Goal: Task Accomplishment & Management: Use online tool/utility

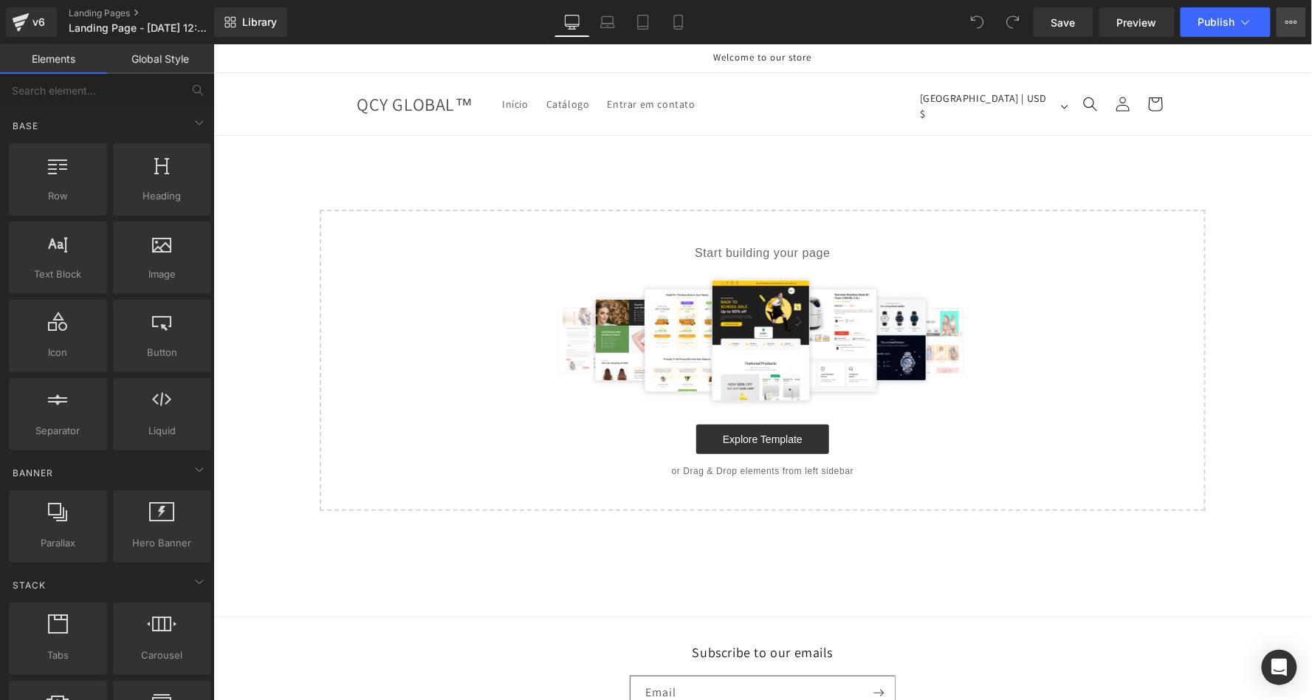
click at [1293, 24] on icon at bounding box center [1292, 22] width 12 height 12
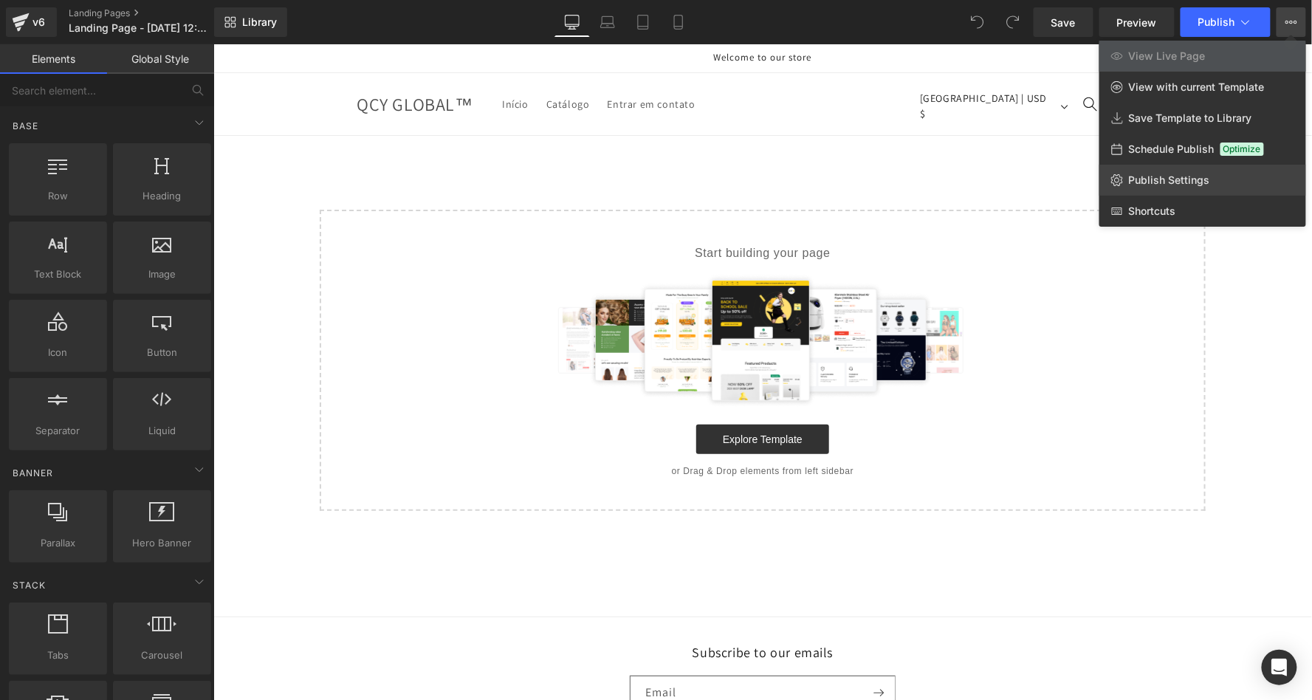
click at [1184, 176] on span "Publish Settings" at bounding box center [1169, 180] width 81 height 13
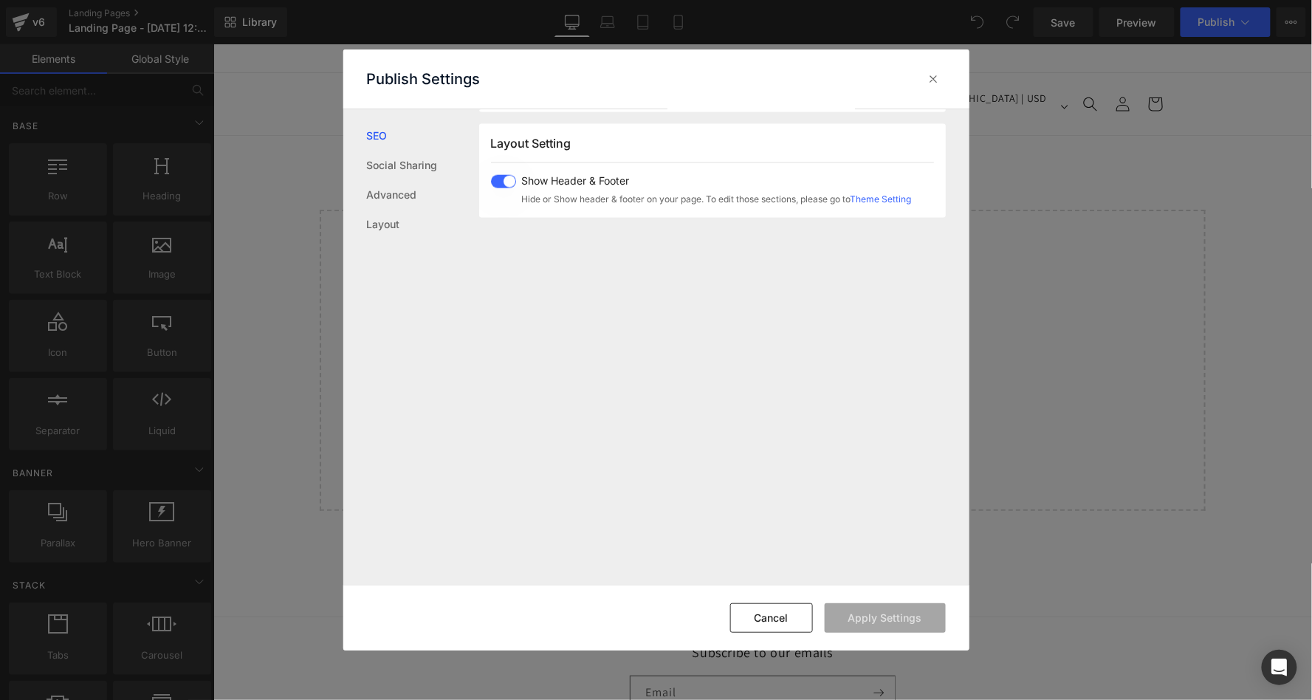
scroll to position [875, 0]
click at [503, 184] on span at bounding box center [503, 183] width 25 height 13
click at [913, 622] on button "Apply Settings" at bounding box center [885, 618] width 121 height 30
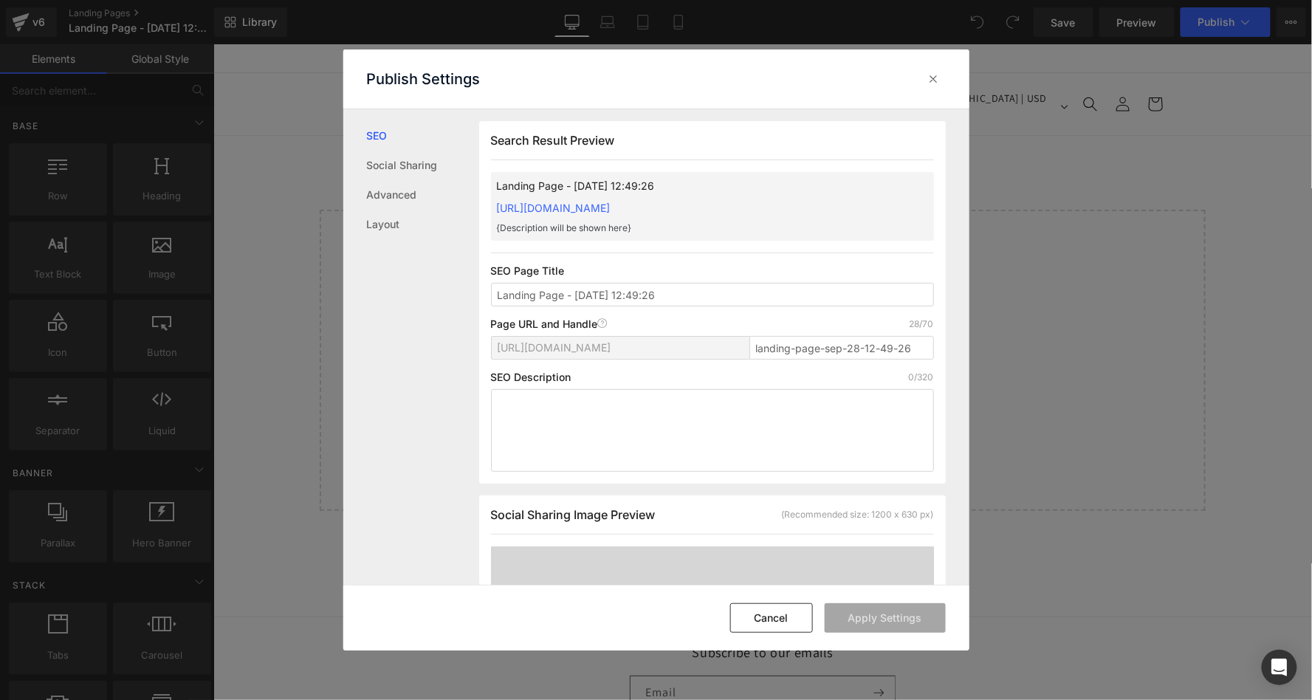
scroll to position [0, 0]
click at [606, 287] on input "Landing Page - [DATE] 12:49:26" at bounding box center [712, 295] width 443 height 24
paste input "Headphone Bluetooth QCY H3 | QCY-[GEOGRAPHIC_DATA]™ Loja Oficial"
type input "Headphone Bluetooth QCY H3 | QCY-[GEOGRAPHIC_DATA]™ Loja Oficial"
click at [813, 343] on input "landing-page-sep-28-12-49-26" at bounding box center [842, 348] width 185 height 24
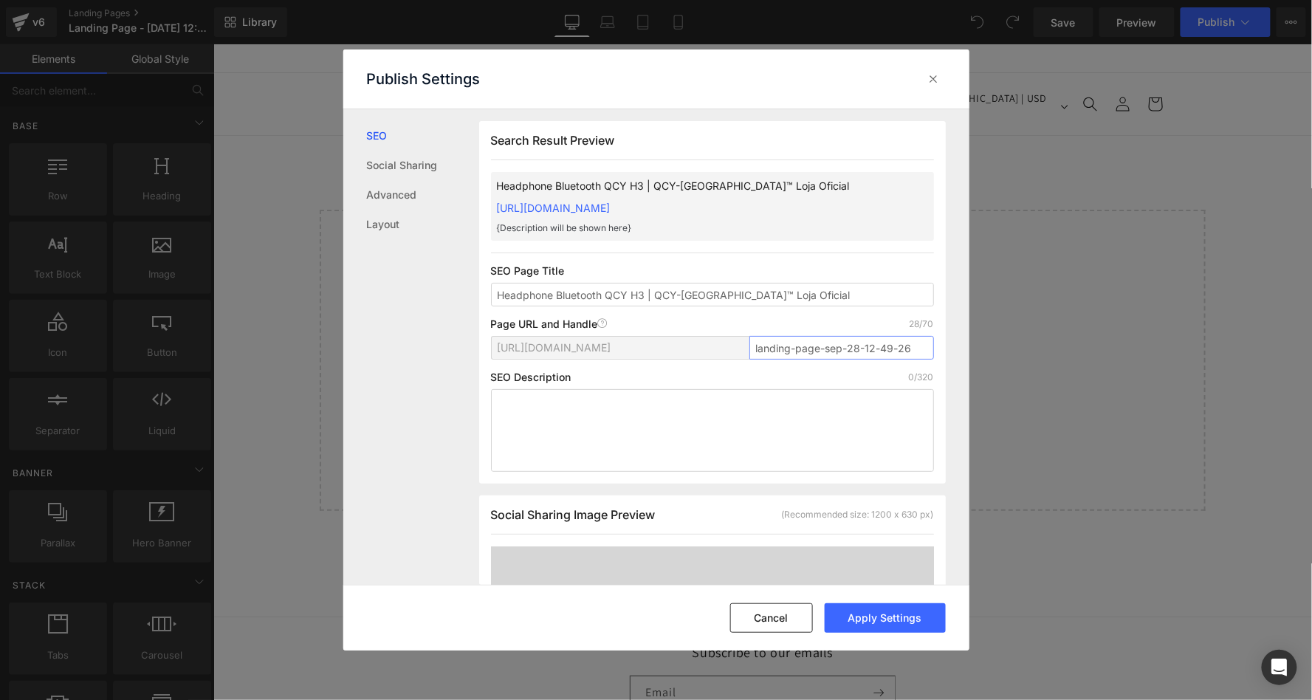
click at [813, 343] on input "landing-page-sep-28-12-49-26" at bounding box center [842, 348] width 185 height 24
click at [857, 609] on button "Apply Settings" at bounding box center [885, 618] width 121 height 30
click at [936, 78] on icon at bounding box center [934, 79] width 15 height 15
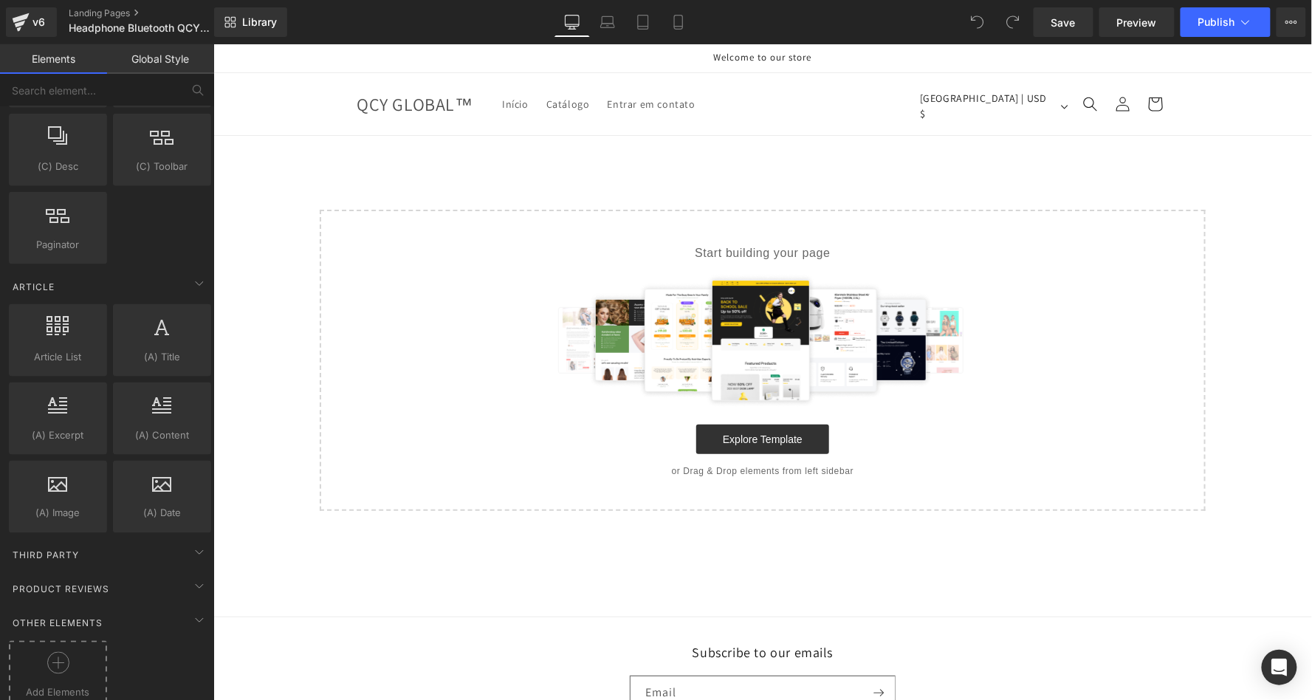
scroll to position [2637, 0]
click at [17, 654] on div at bounding box center [58, 670] width 91 height 33
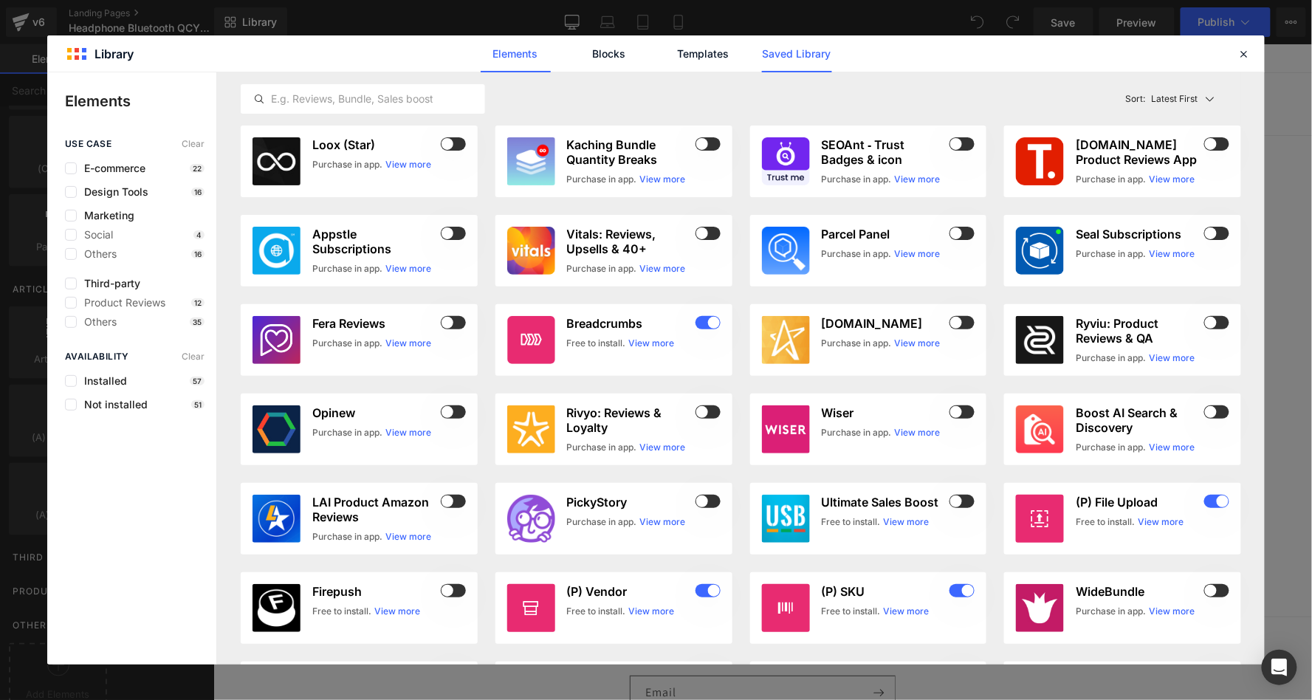
click at [782, 61] on link "Saved Library" at bounding box center [797, 53] width 70 height 37
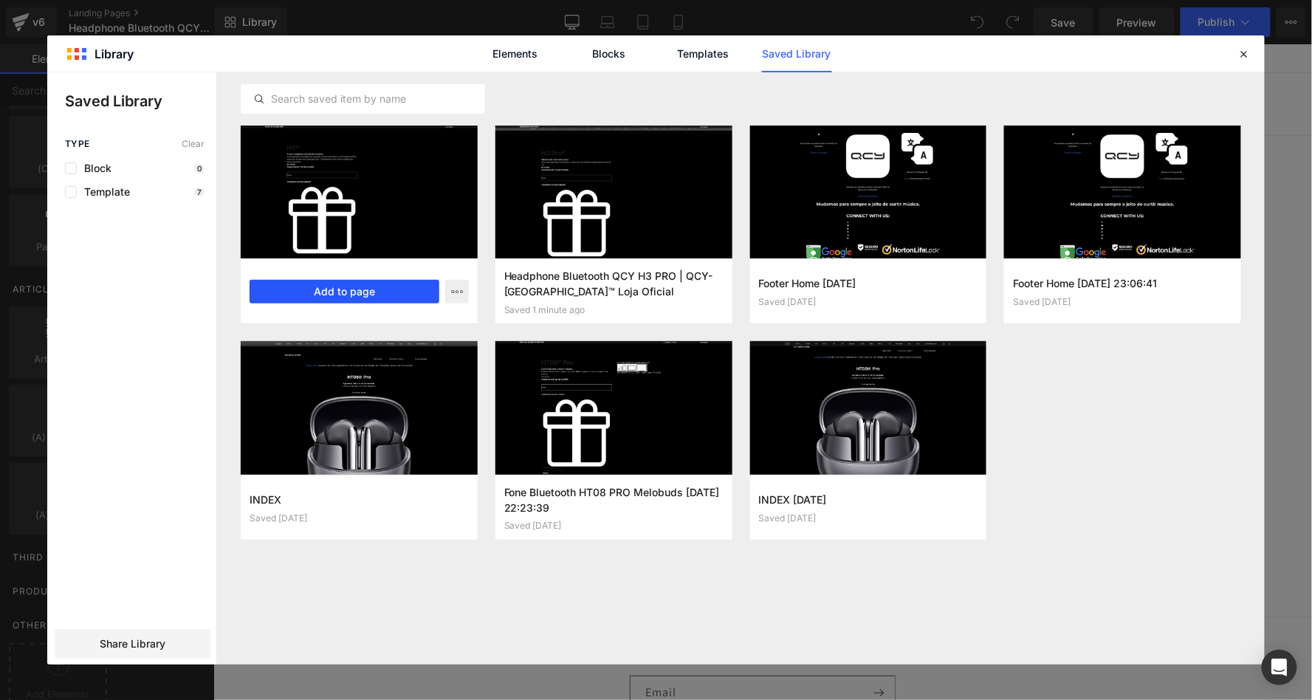
click at [361, 297] on button "Add to page" at bounding box center [345, 292] width 190 height 24
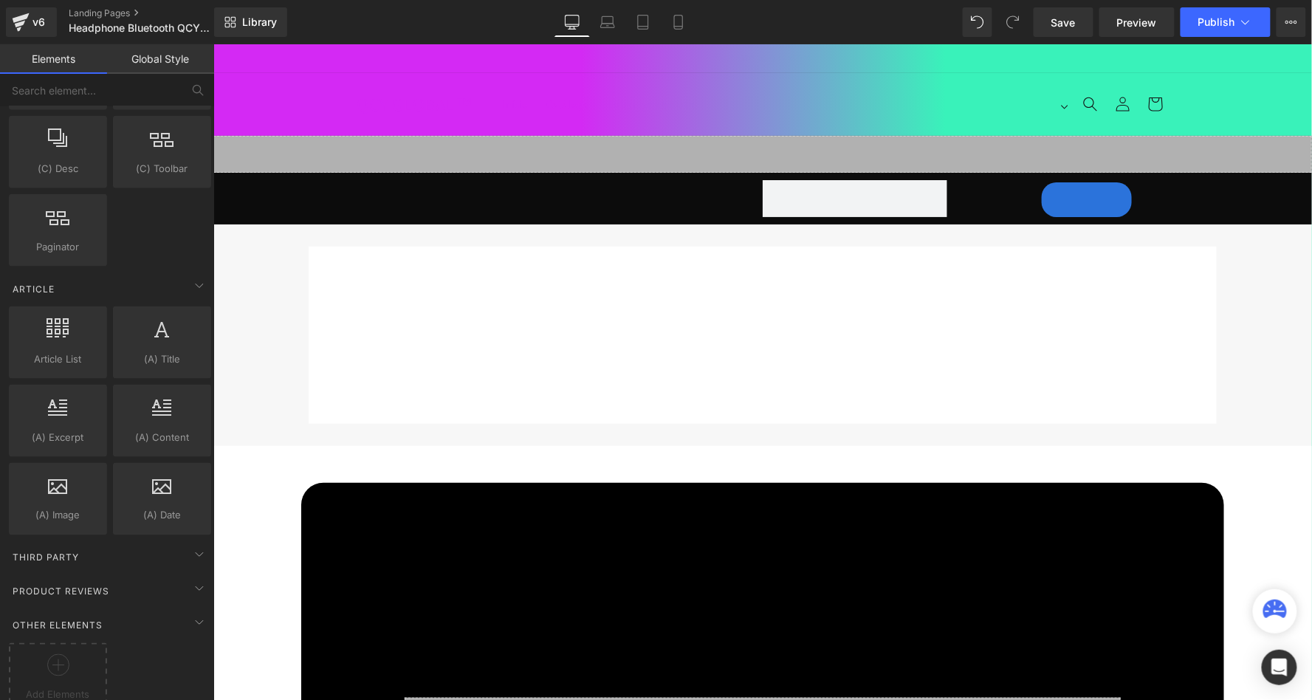
scroll to position [0, 0]
click at [1254, 12] on button "Publish" at bounding box center [1226, 22] width 90 height 30
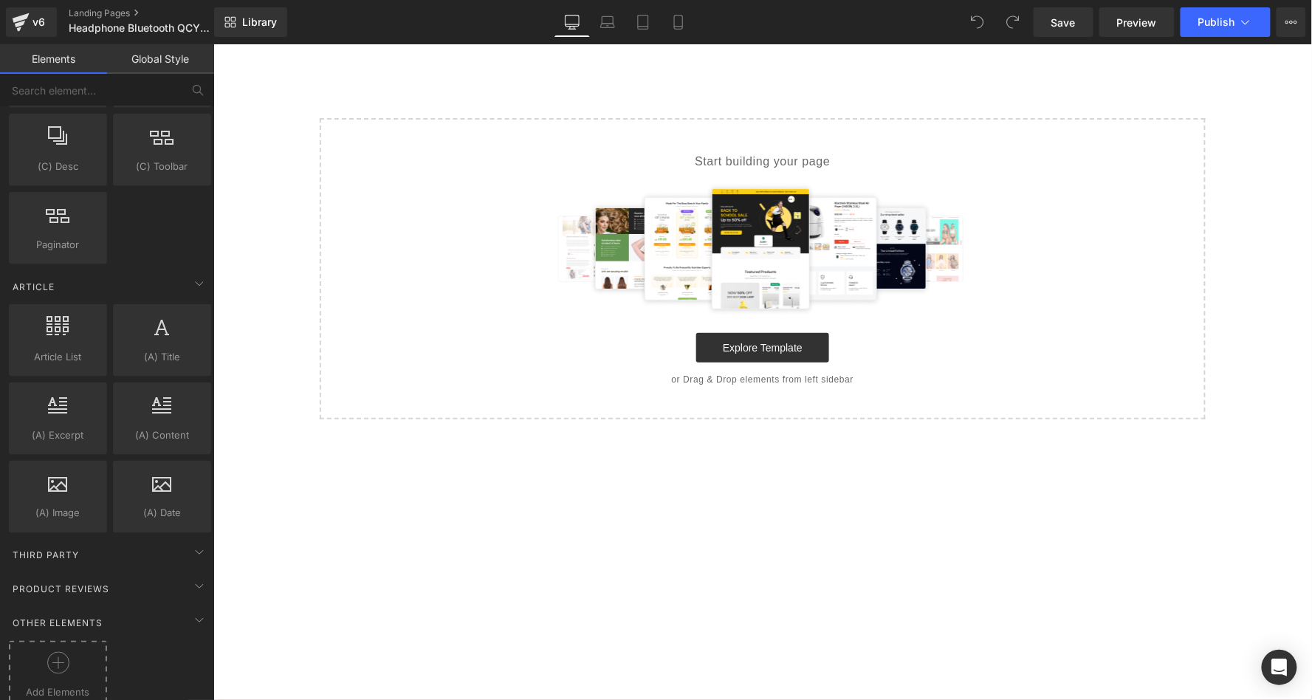
scroll to position [2637, 0]
click at [52, 654] on div at bounding box center [58, 670] width 91 height 33
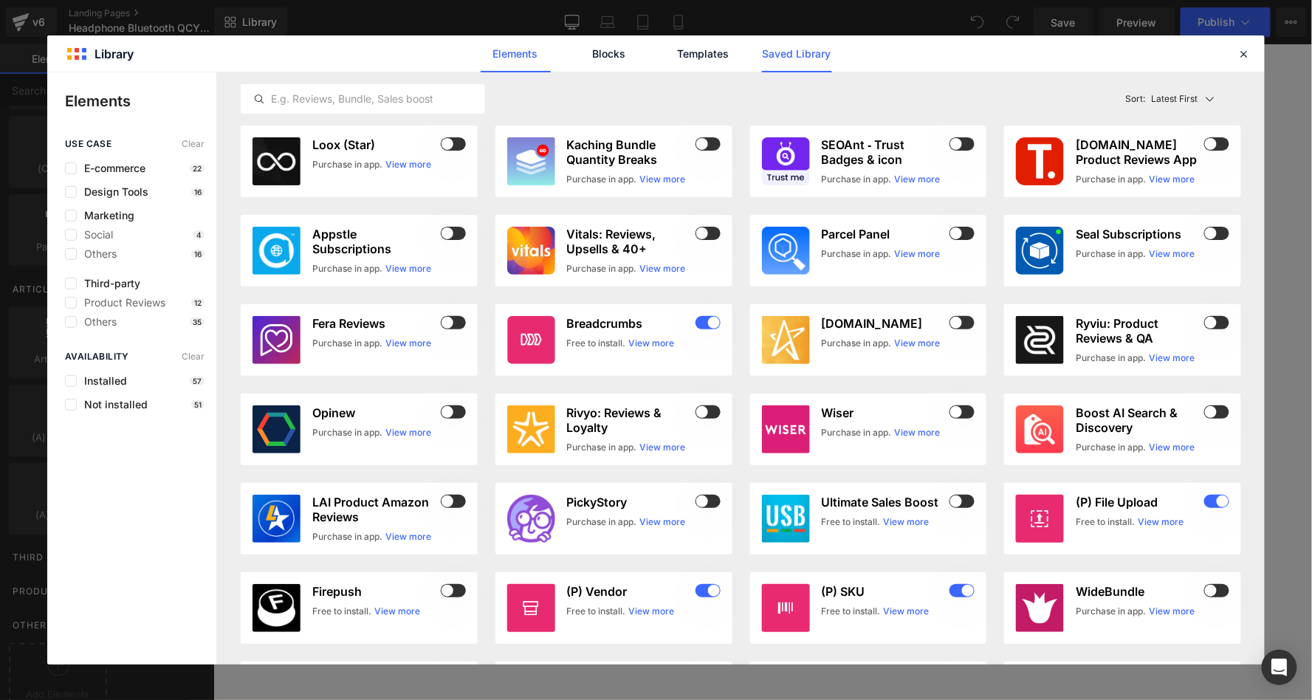
click at [814, 57] on link "Saved Library" at bounding box center [797, 53] width 70 height 37
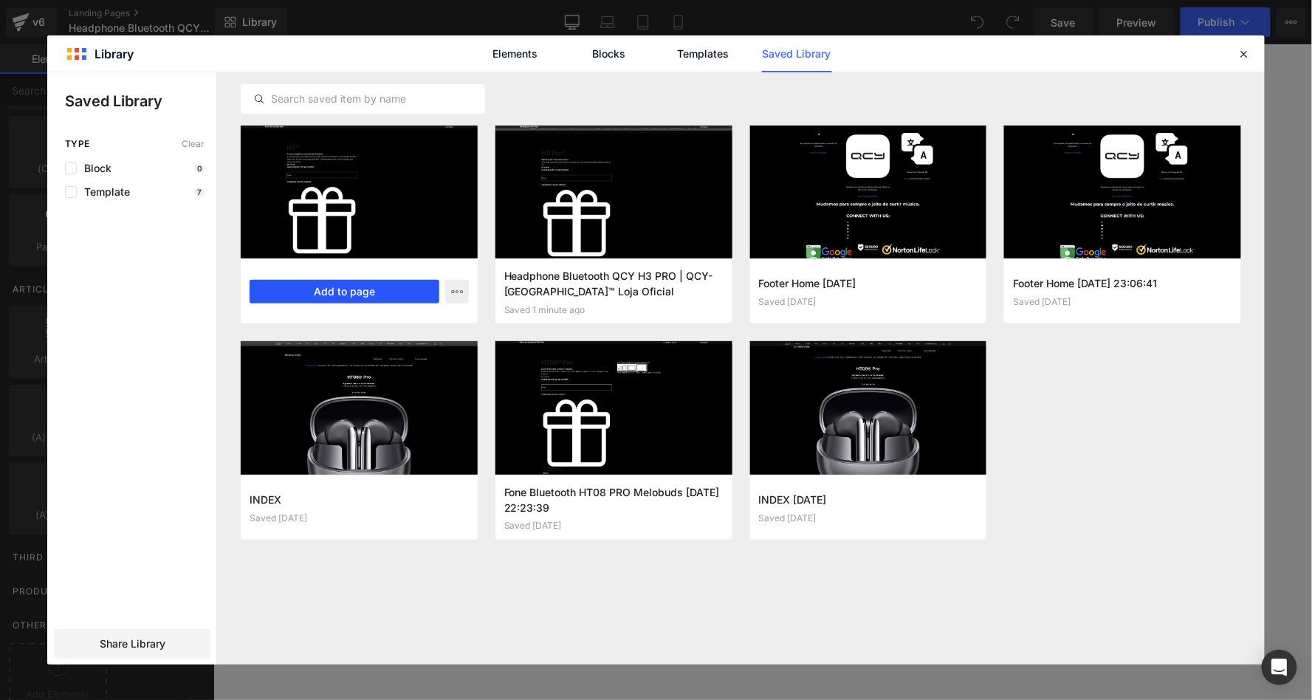
click at [363, 289] on button "Add to page" at bounding box center [345, 292] width 190 height 24
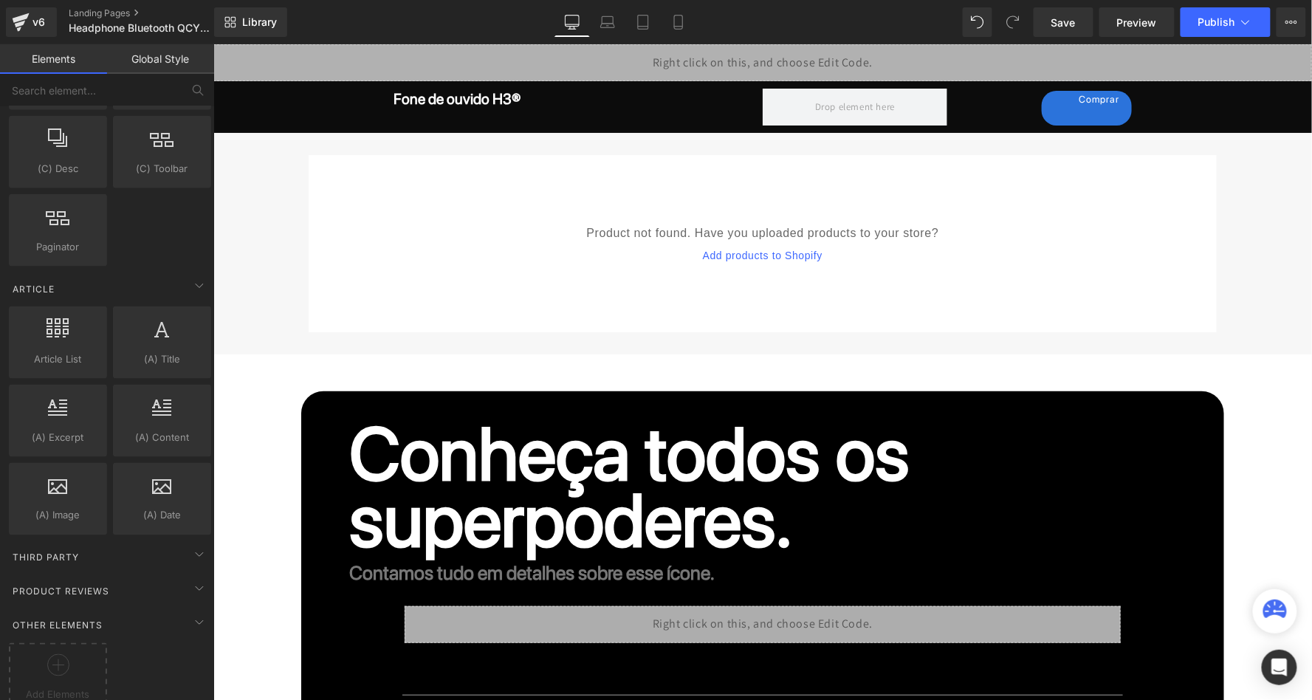
scroll to position [0, 0]
click at [1205, 32] on button "Publish" at bounding box center [1226, 22] width 90 height 30
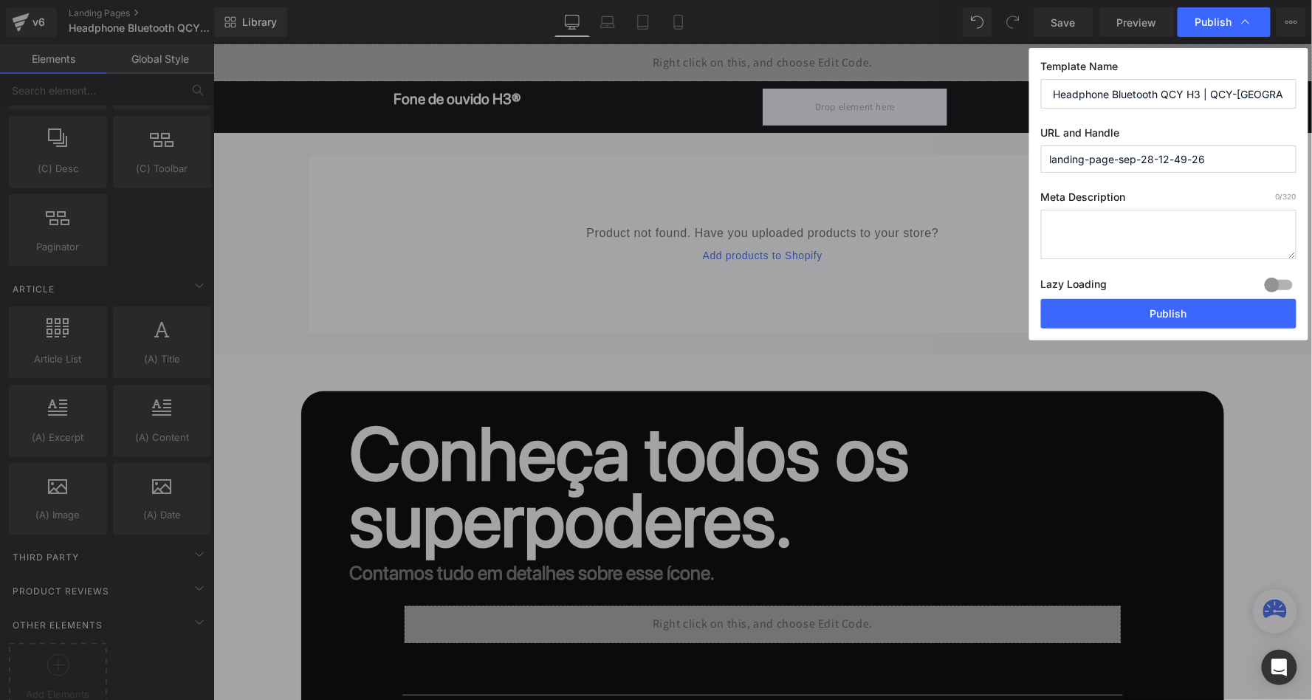
click at [1139, 159] on input "landing-page-sep-28-12-49-26" at bounding box center [1169, 158] width 256 height 27
type input "shoph3"
click at [1133, 210] on textarea at bounding box center [1169, 234] width 256 height 49
paste textarea "Compre o headphone bluetooth com cancelamento de ruído ativo QCY H3 na loja ofi…"
click at [1114, 250] on textarea "Compre o headphone bluetooth com cancelamento de ruído ativo QCY H3 na loja ofi…" at bounding box center [1169, 234] width 256 height 49
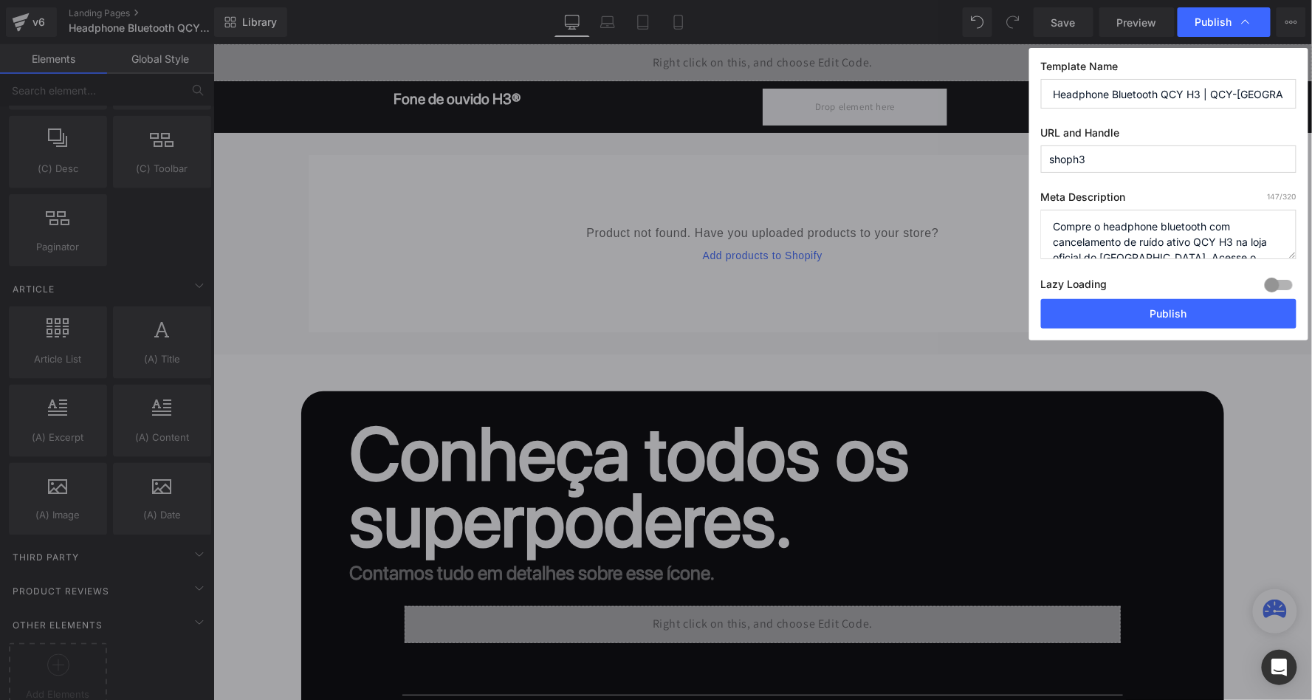
type textarea "Compre o headphone bluetooth com cancelamento de ruído ativo QCY H3 na loja ofi…"
click at [1284, 278] on div at bounding box center [1278, 285] width 35 height 24
click at [1168, 307] on button "Publish" at bounding box center [1169, 314] width 256 height 30
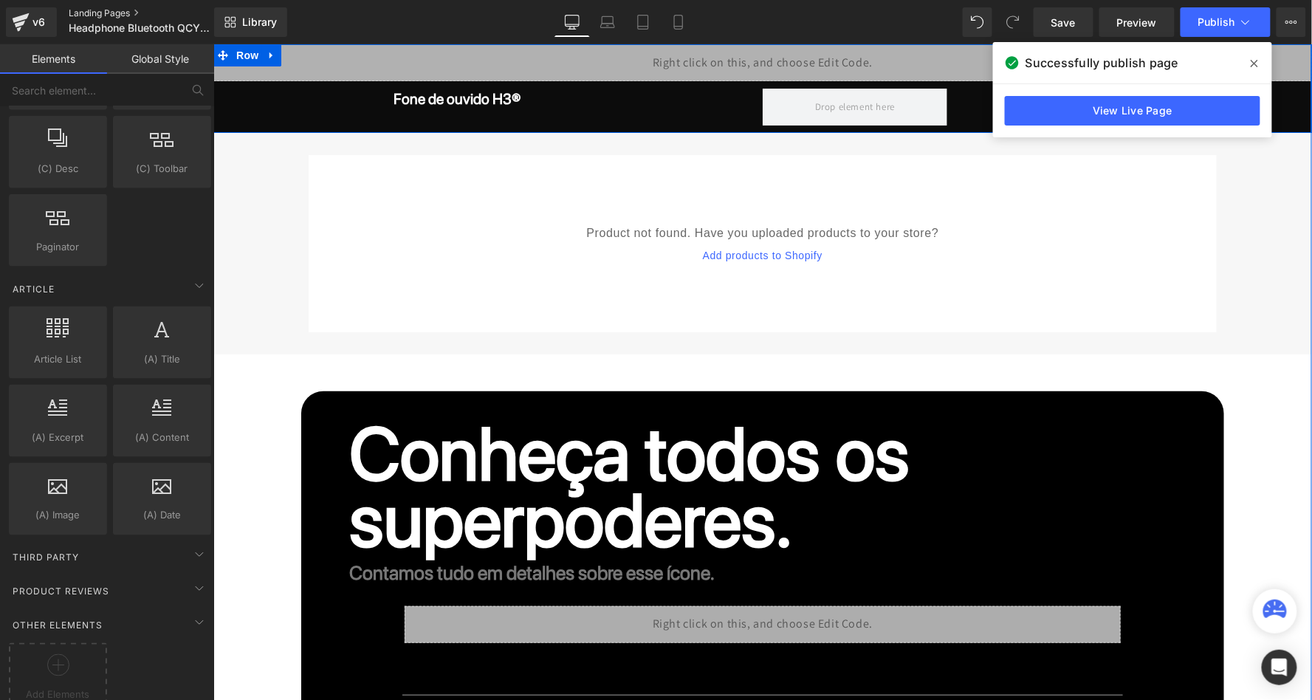
click at [114, 9] on link "Landing Pages" at bounding box center [154, 13] width 170 height 12
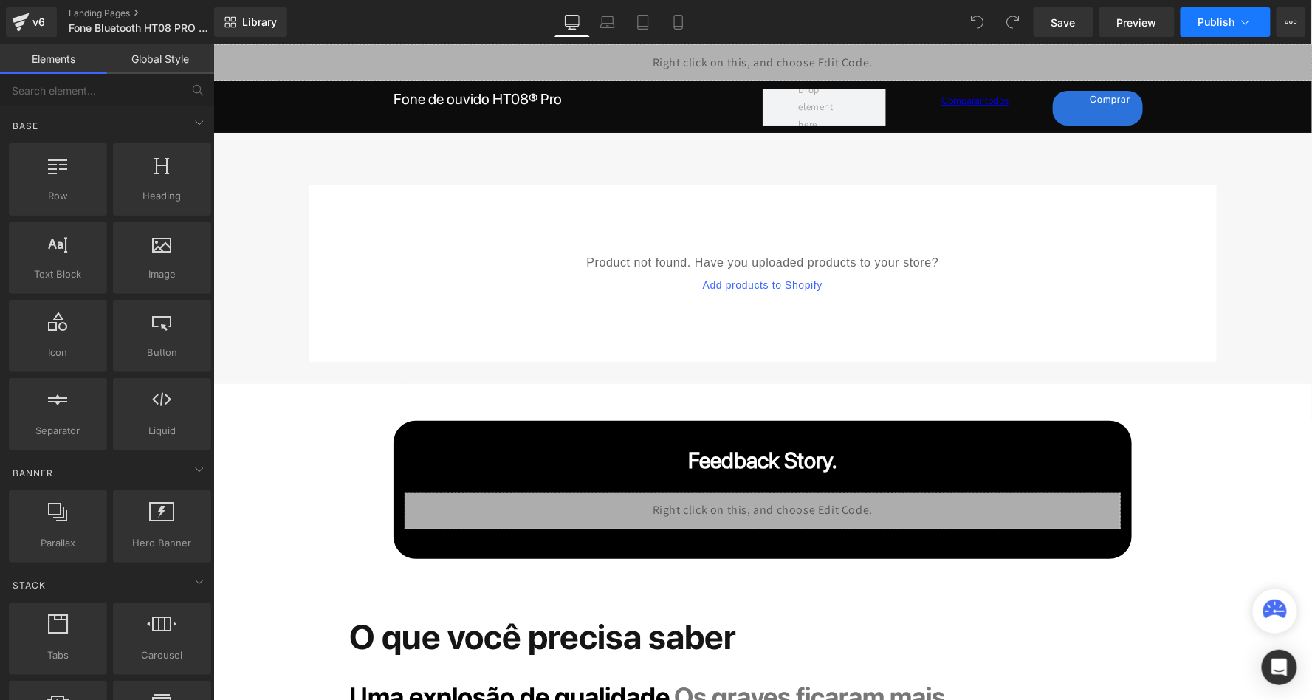
click at [1219, 16] on span "Publish" at bounding box center [1217, 22] width 37 height 12
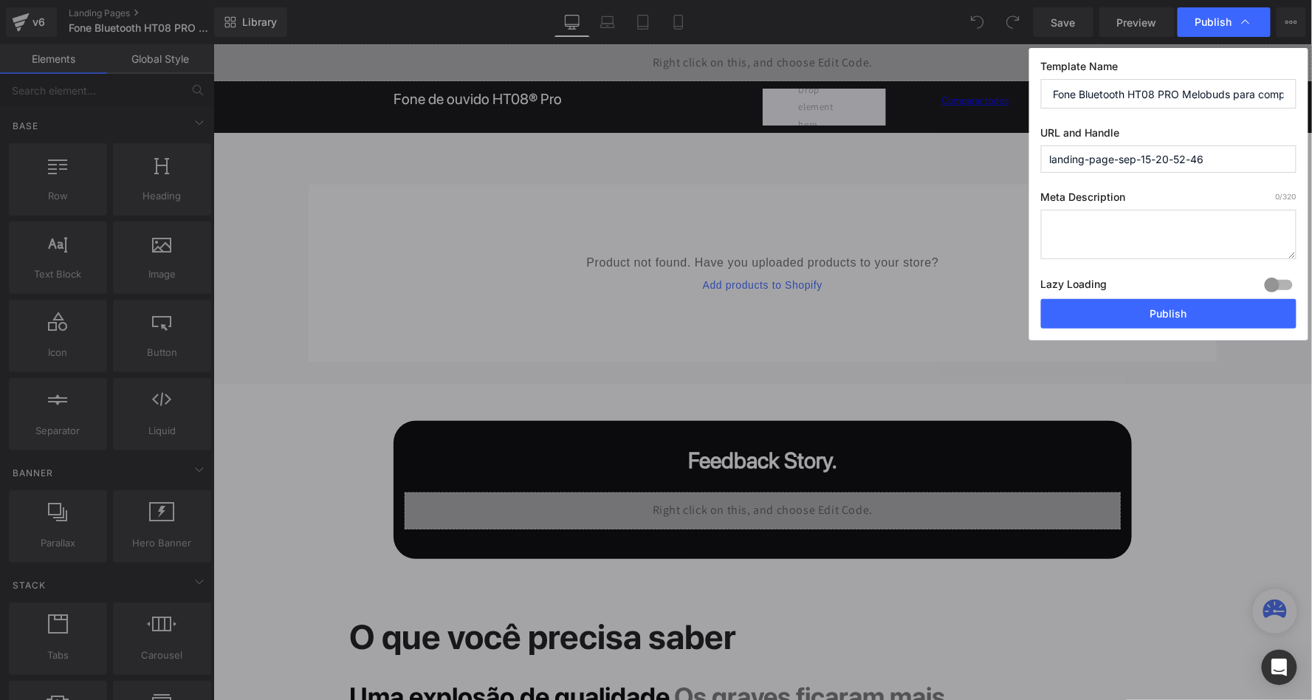
click at [1138, 155] on input "landing-page-sep-15-20-52-46" at bounding box center [1169, 158] width 256 height 27
type input "shopht08"
click at [1122, 224] on textarea at bounding box center [1169, 234] width 256 height 49
paste textarea "Compre o fone bluetooth com cancelamento ativo de ruído QCY HT08 Pro Melobuds n…"
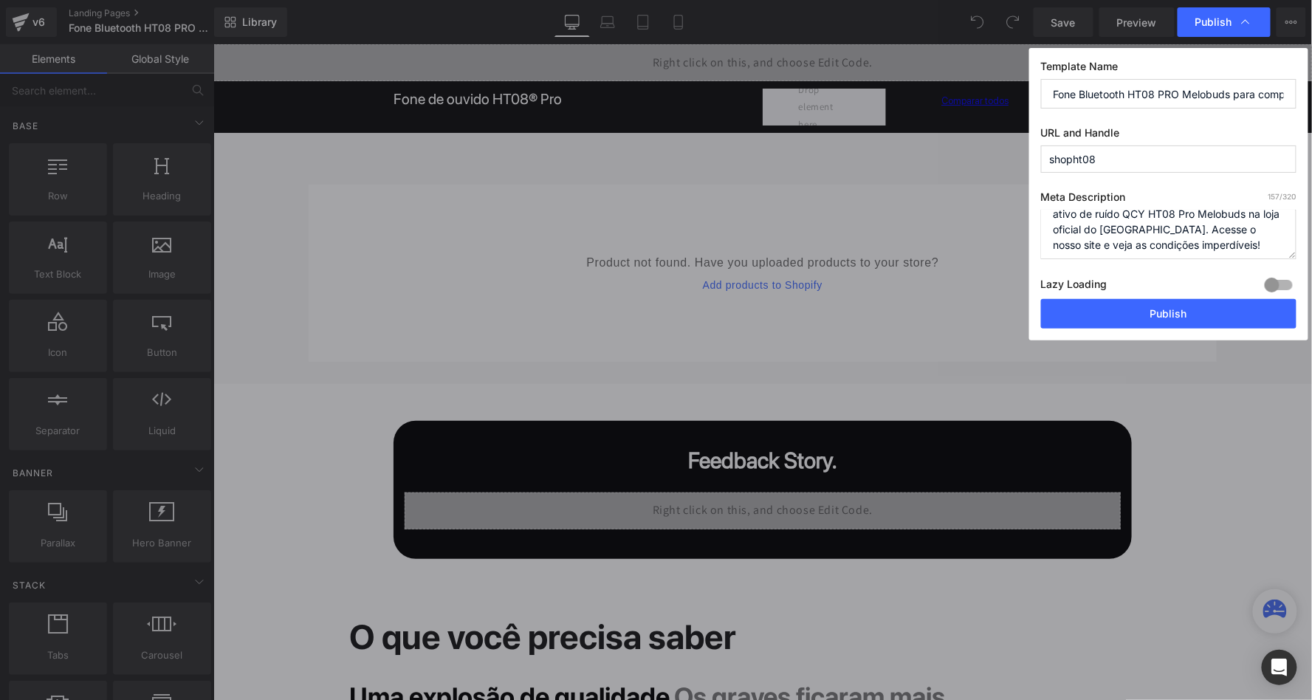
type textarea "Compre o fone bluetooth com cancelamento ativo de ruído QCY HT08 Pro Melobuds n…"
click at [1204, 97] on input "Fone Bluetooth HT08 PRO Melobuds para comprar | QCY-GLOBAL Official Store" at bounding box center [1169, 94] width 256 height 30
click at [1214, 94] on input "Fone Bluetooth HT08 PRO Melobuds para comprar | QCY-GLOBAL Official Store" at bounding box center [1169, 94] width 256 height 30
type input "Fone Bluetooth HT08 PRO Melobuds para comprar | QCY U.S. Official Store"
click at [1278, 283] on div at bounding box center [1278, 285] width 35 height 24
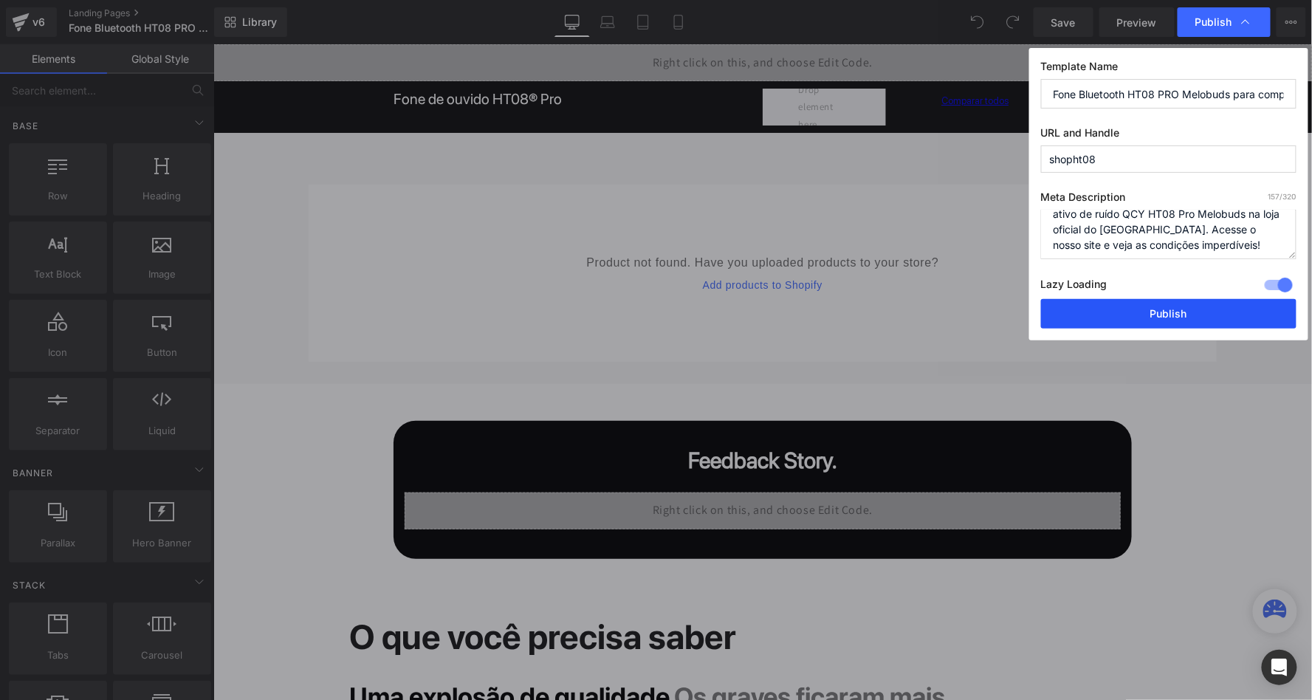
click at [1222, 311] on button "Publish" at bounding box center [1169, 314] width 256 height 30
